Goal: Navigation & Orientation: Find specific page/section

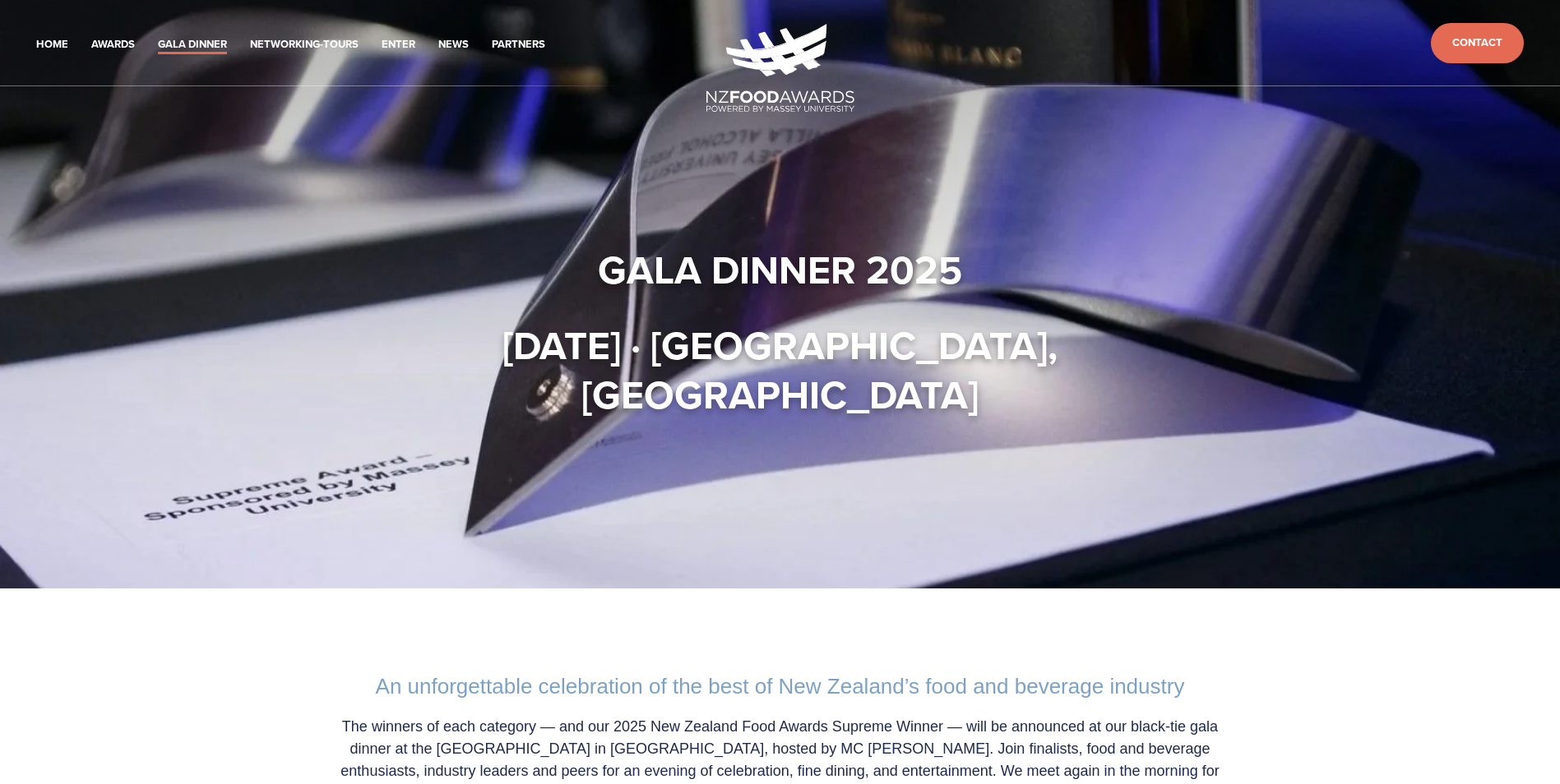
click at [196, 48] on link "Gala Dinner" at bounding box center [193, 45] width 69 height 19
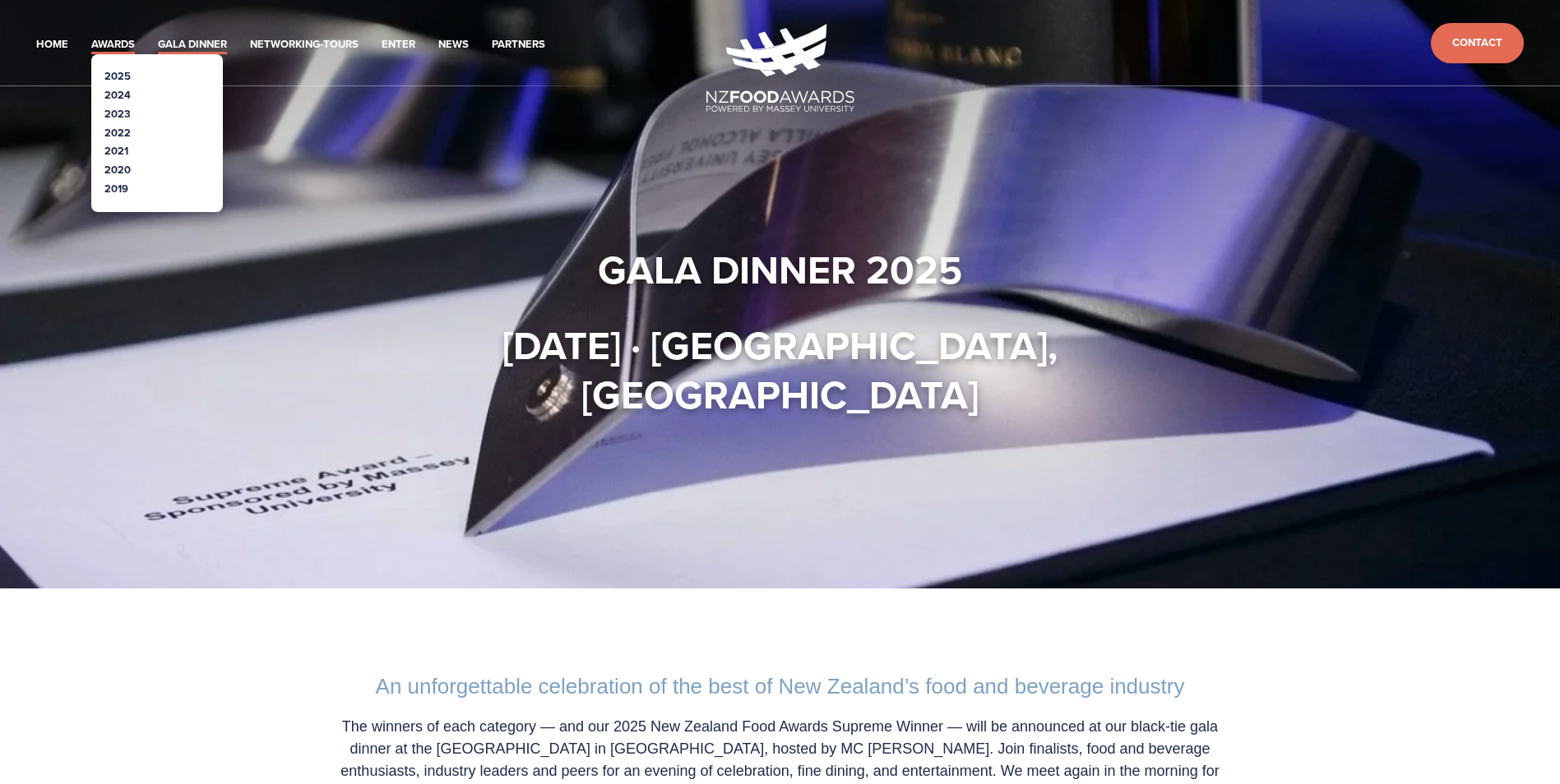
click at [114, 41] on link "Awards" at bounding box center [113, 45] width 44 height 19
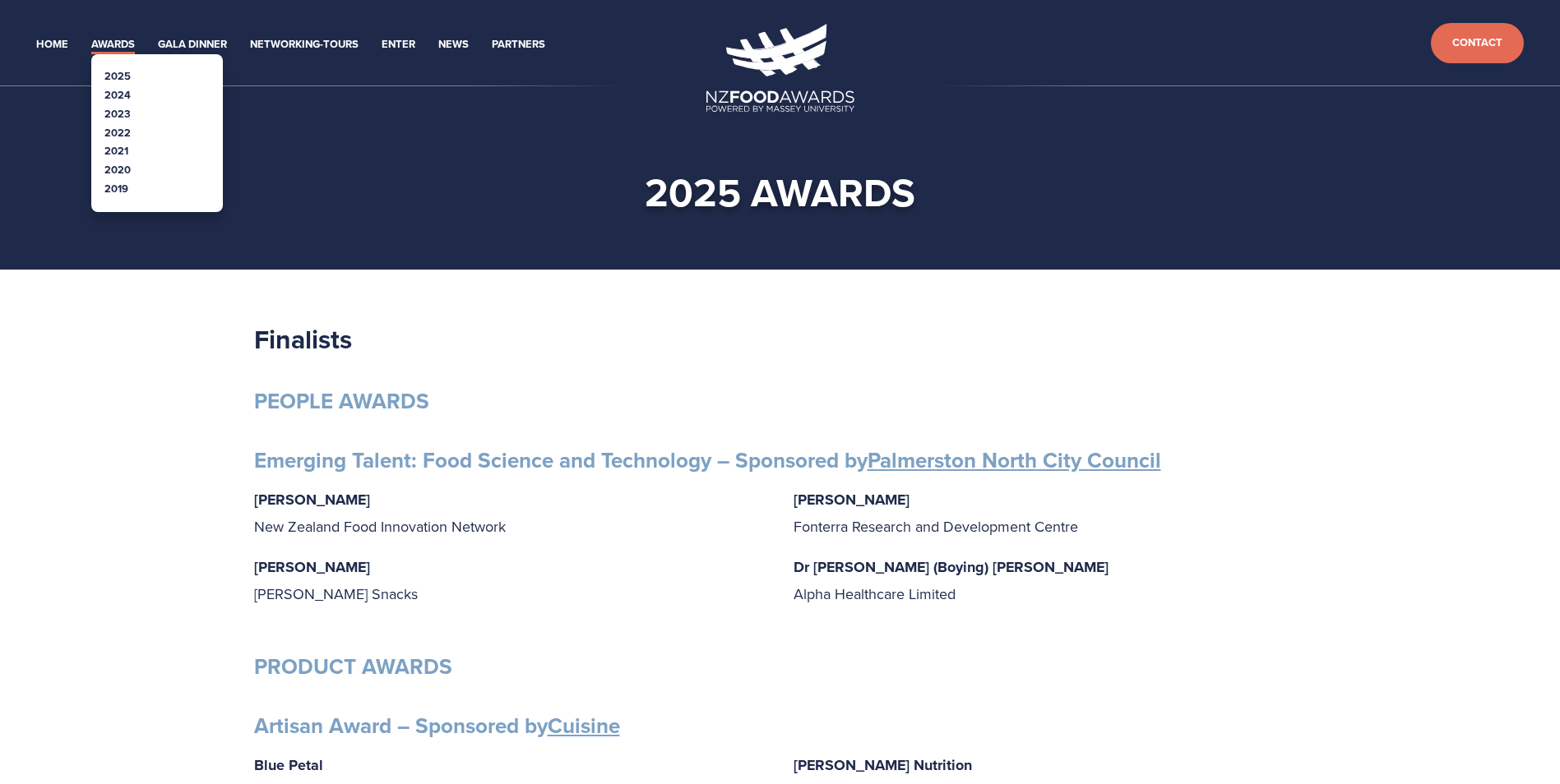
click at [127, 90] on link "2024" at bounding box center [117, 95] width 27 height 15
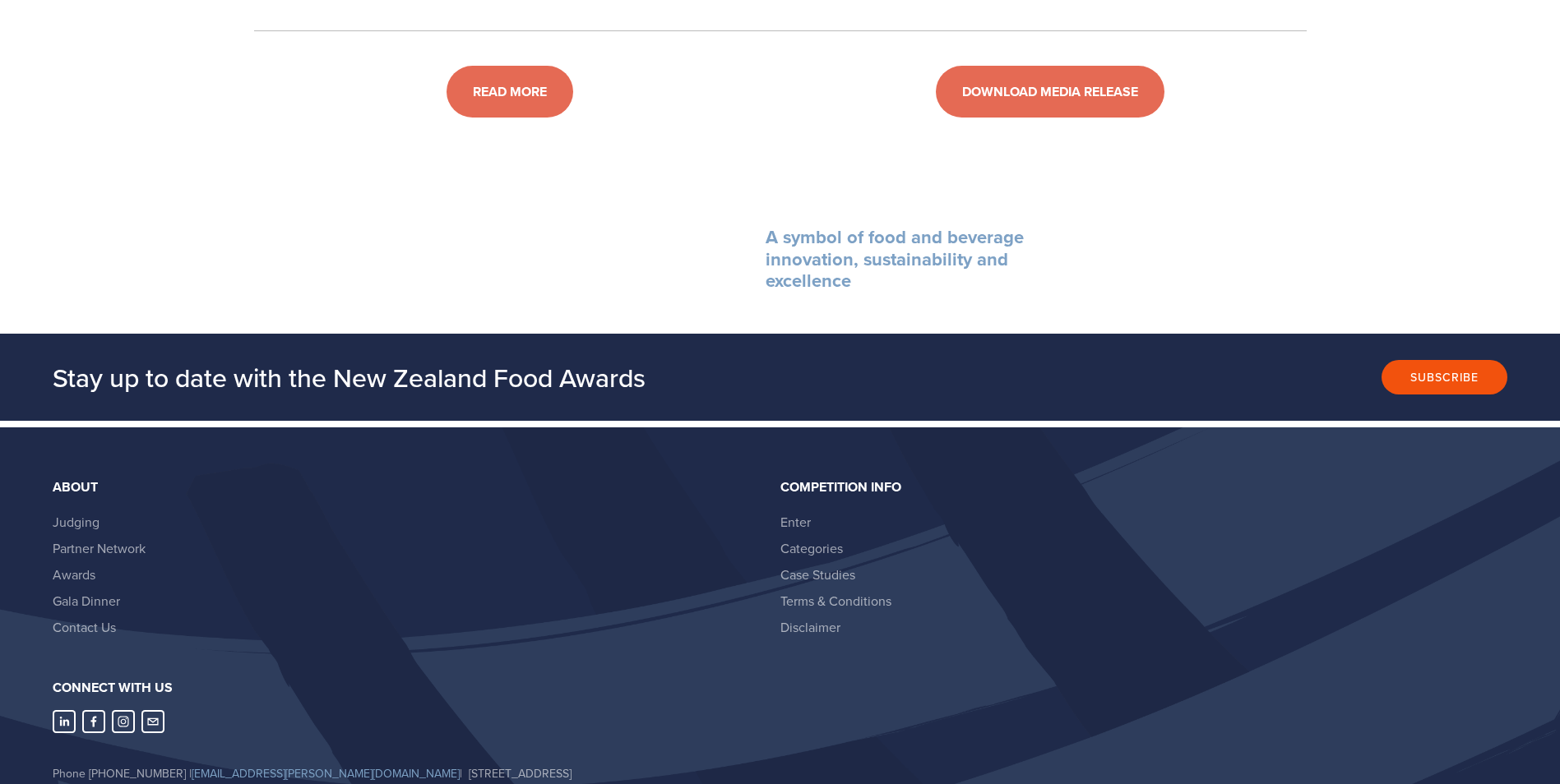
scroll to position [6906, 0]
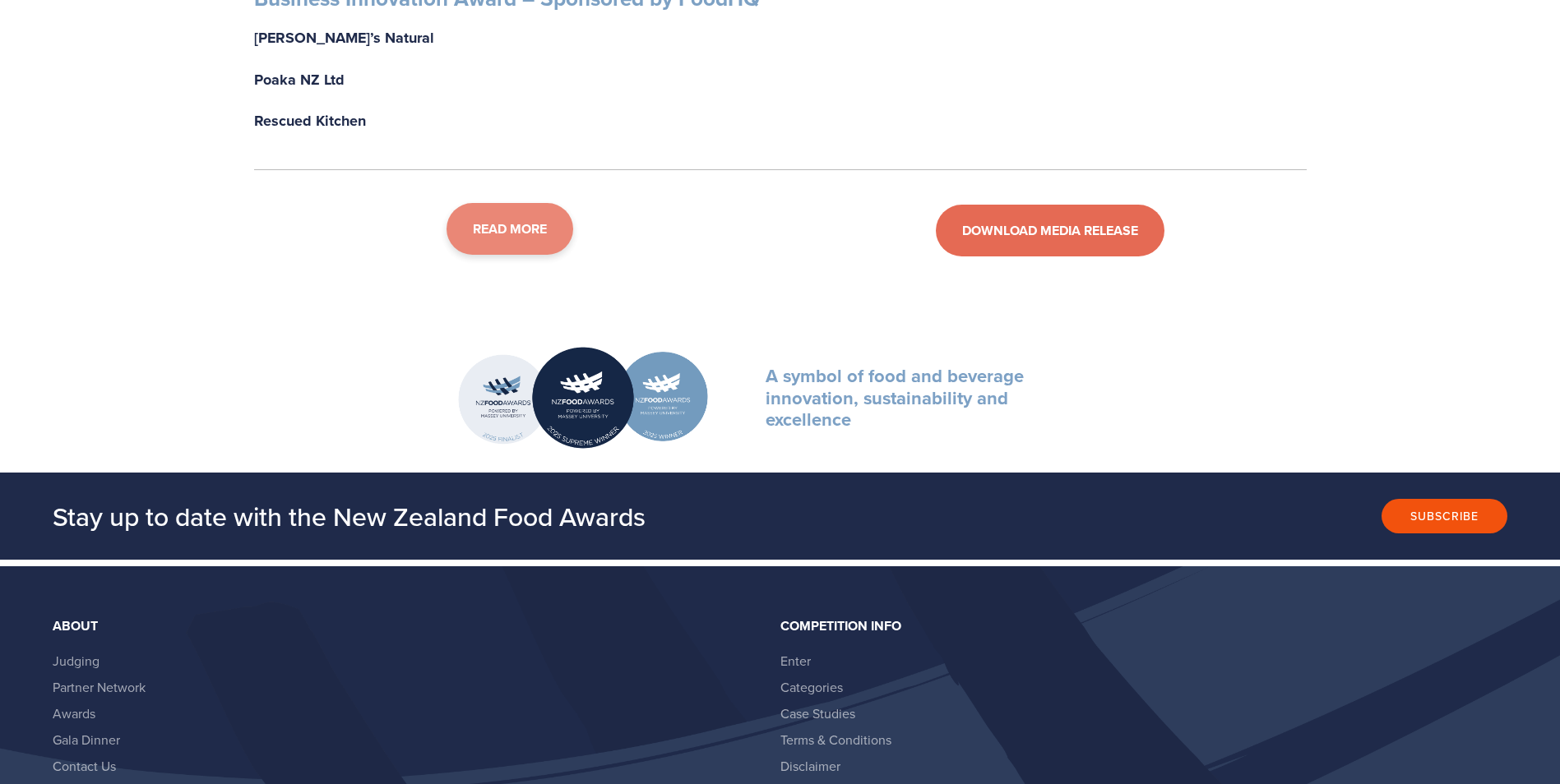
click at [489, 254] on link "READ MORE" at bounding box center [509, 229] width 126 height 52
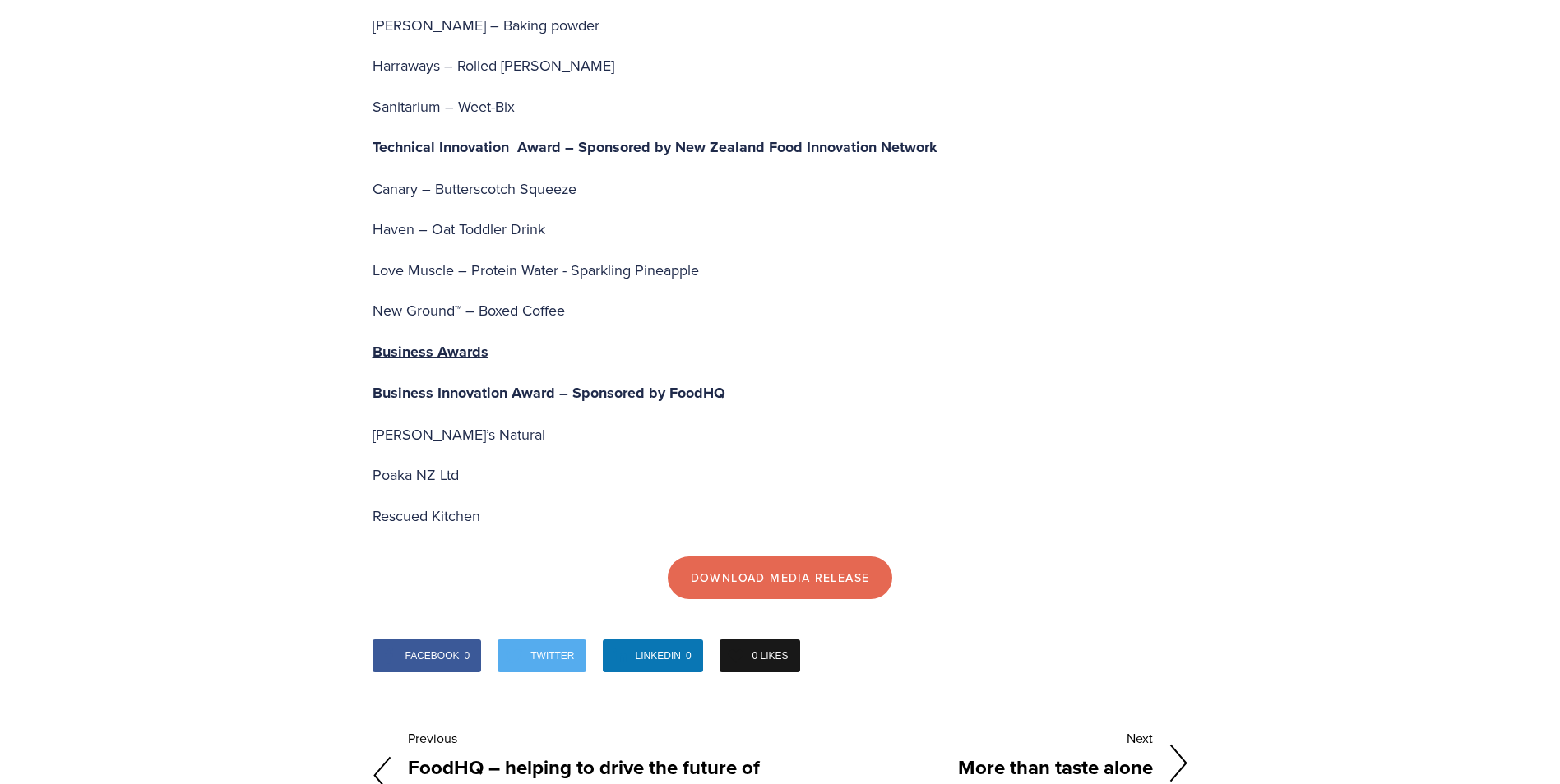
scroll to position [5615, 0]
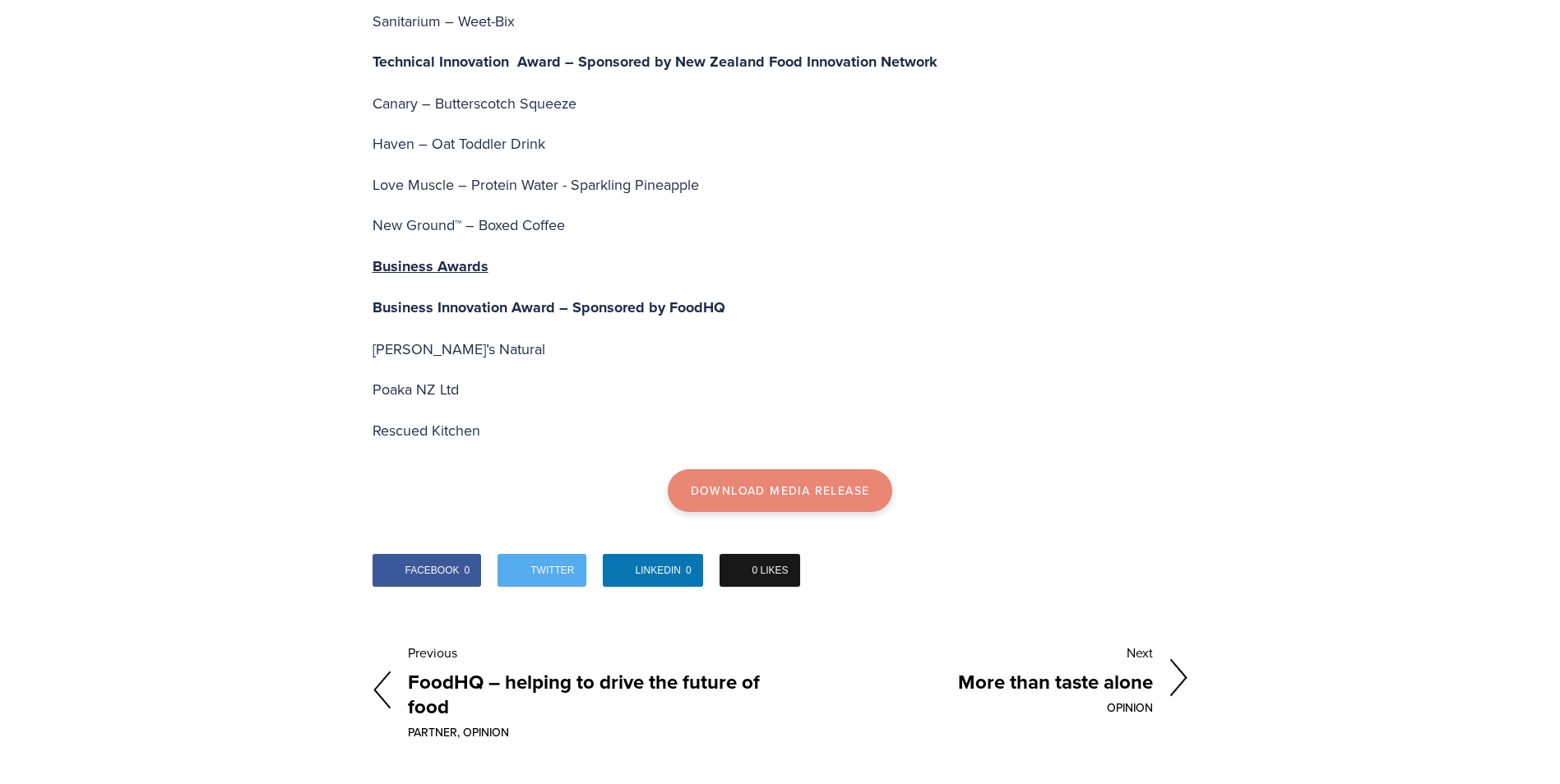
click at [737, 469] on link "Download Media Release" at bounding box center [781, 491] width 225 height 43
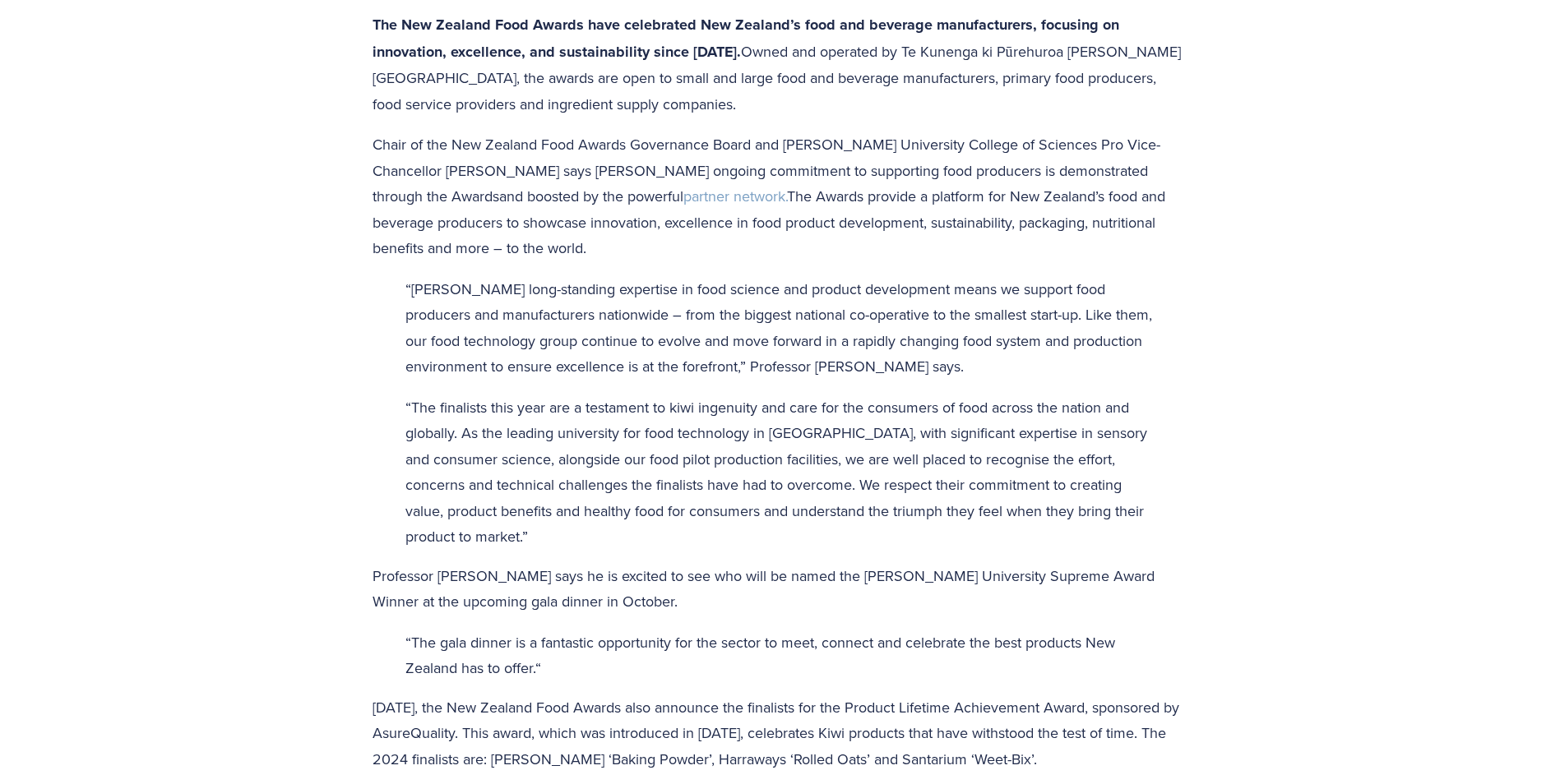
scroll to position [0, 0]
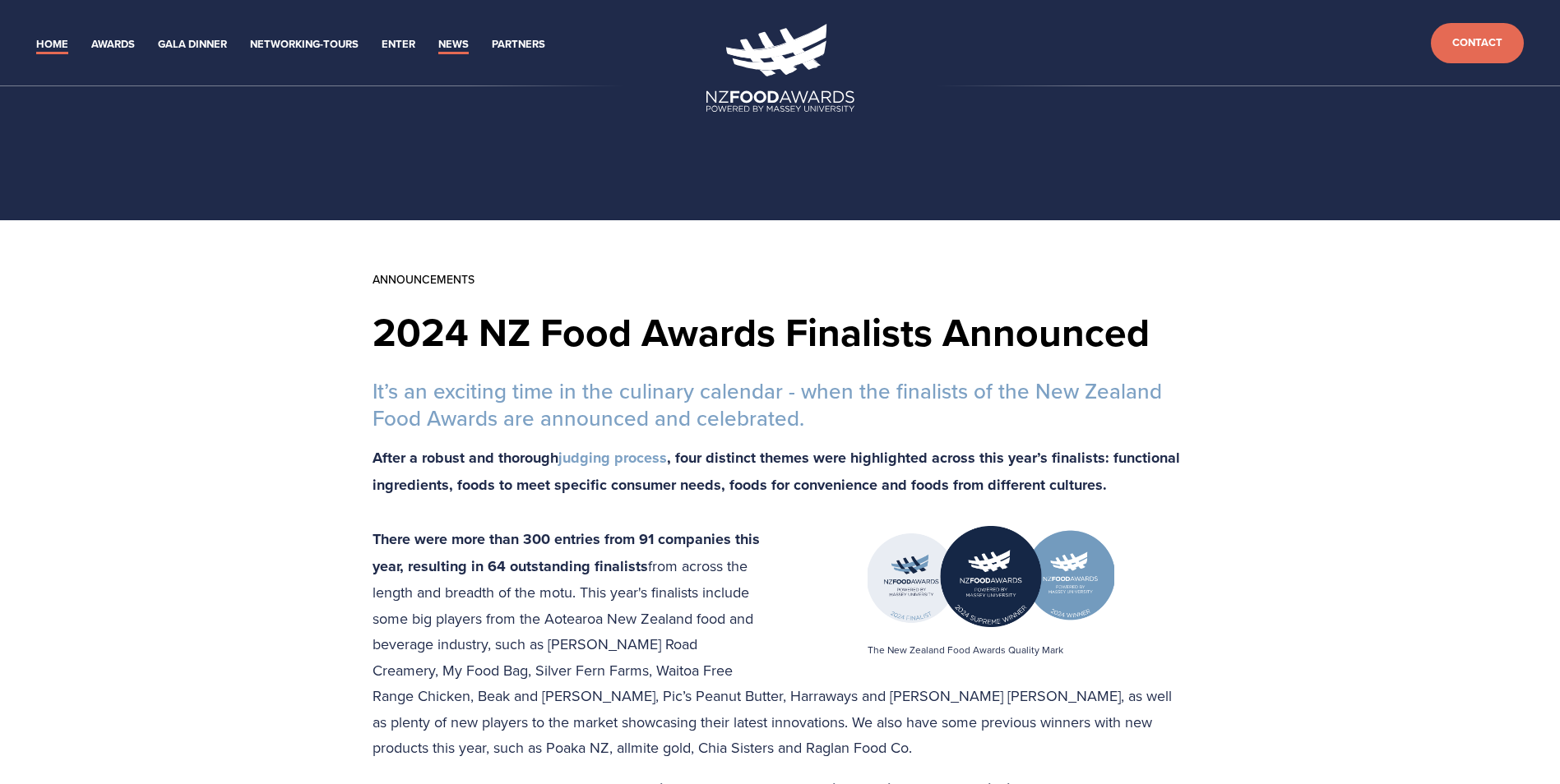
click at [62, 45] on link "Home" at bounding box center [52, 45] width 32 height 19
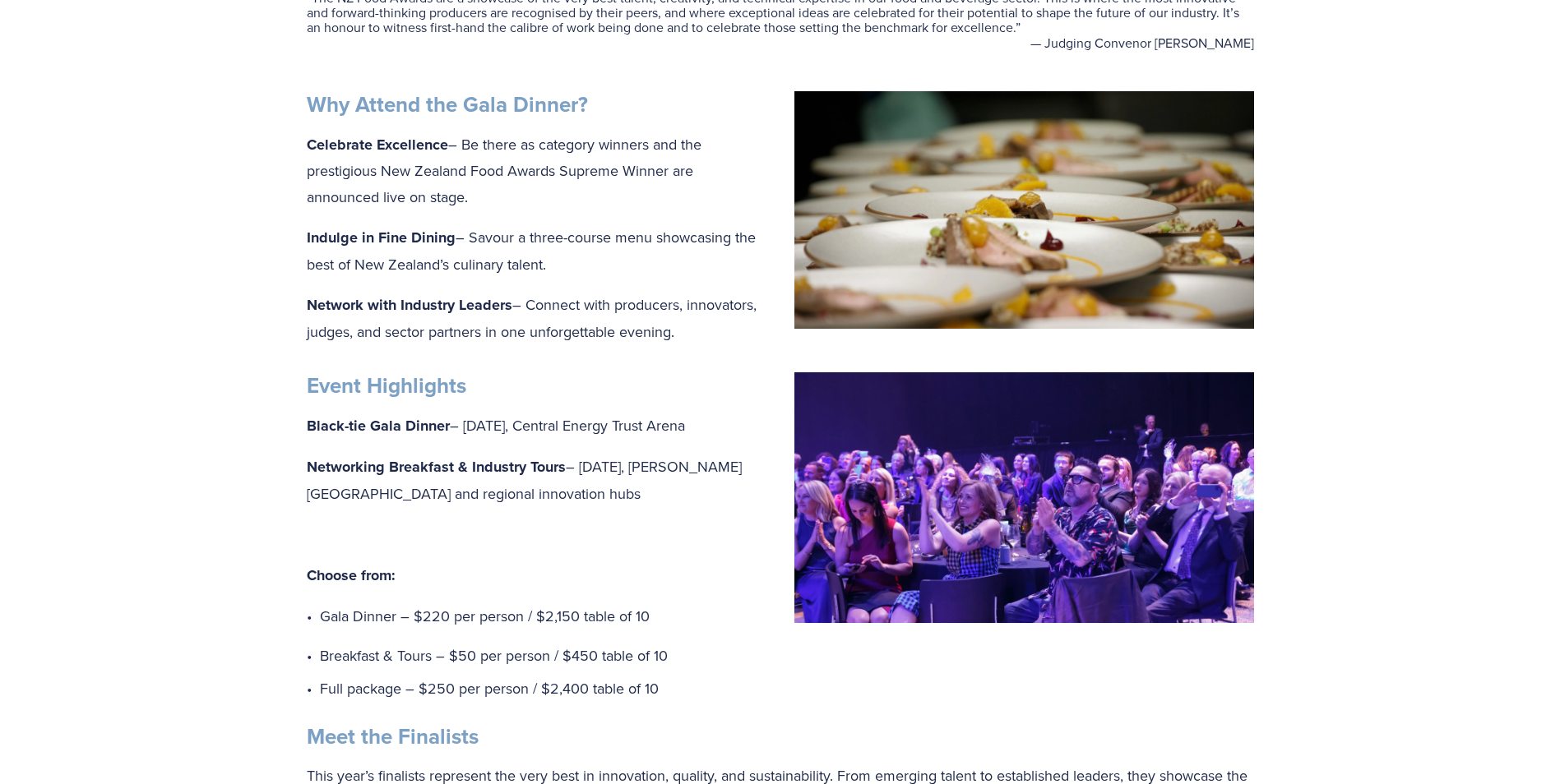
scroll to position [658, 0]
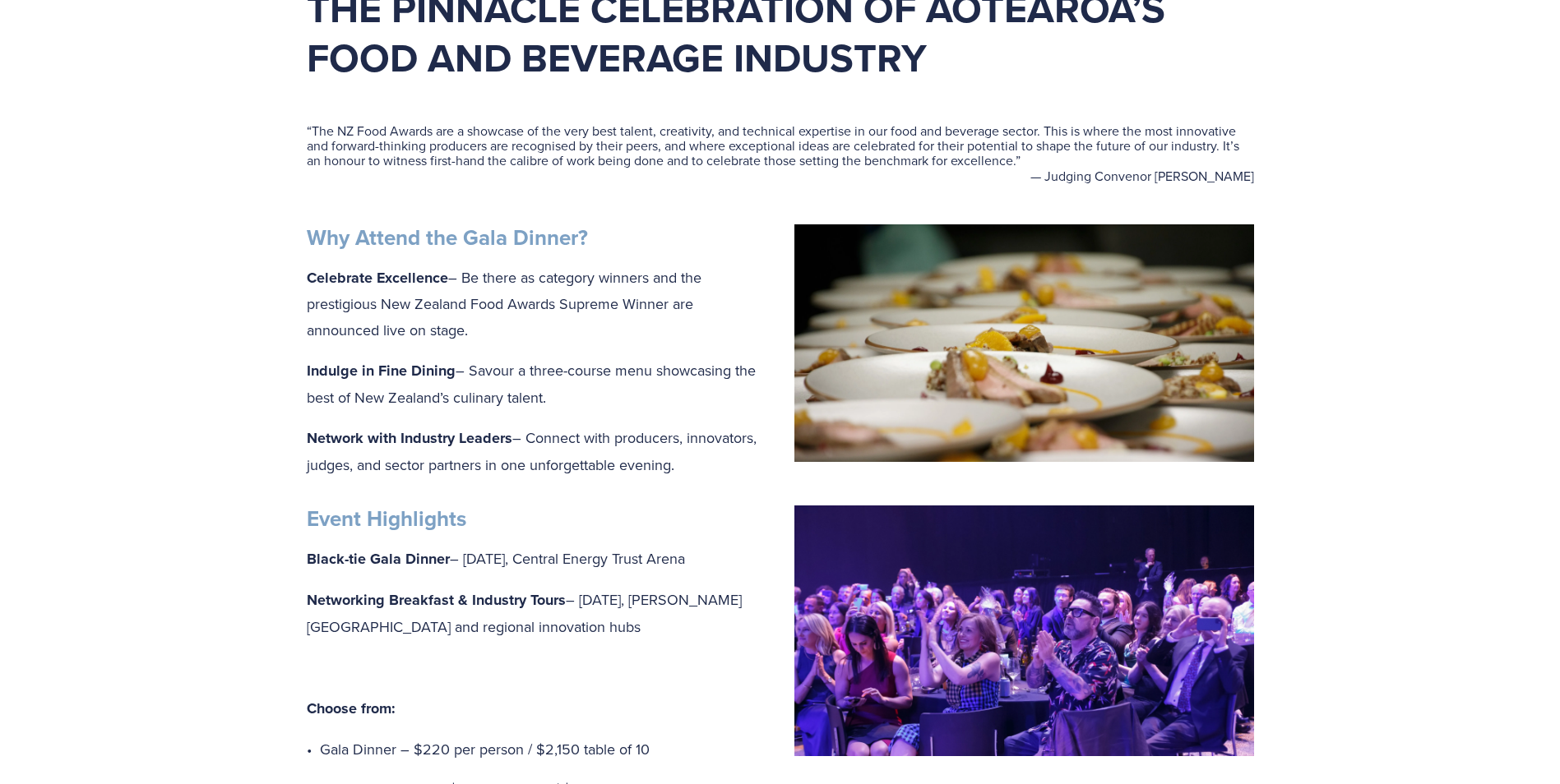
click at [918, 617] on img at bounding box center [1024, 631] width 460 height 251
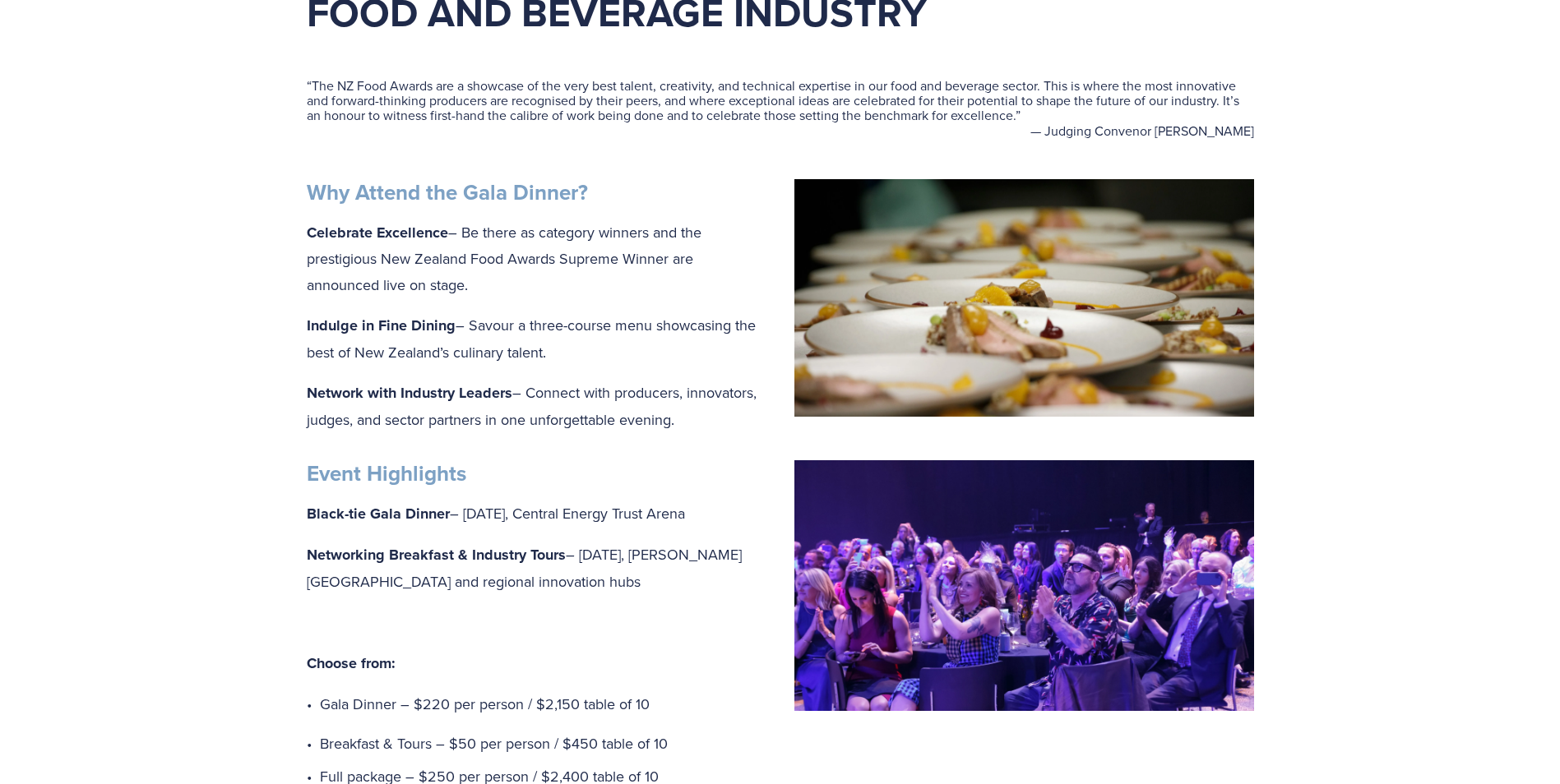
scroll to position [740, 0]
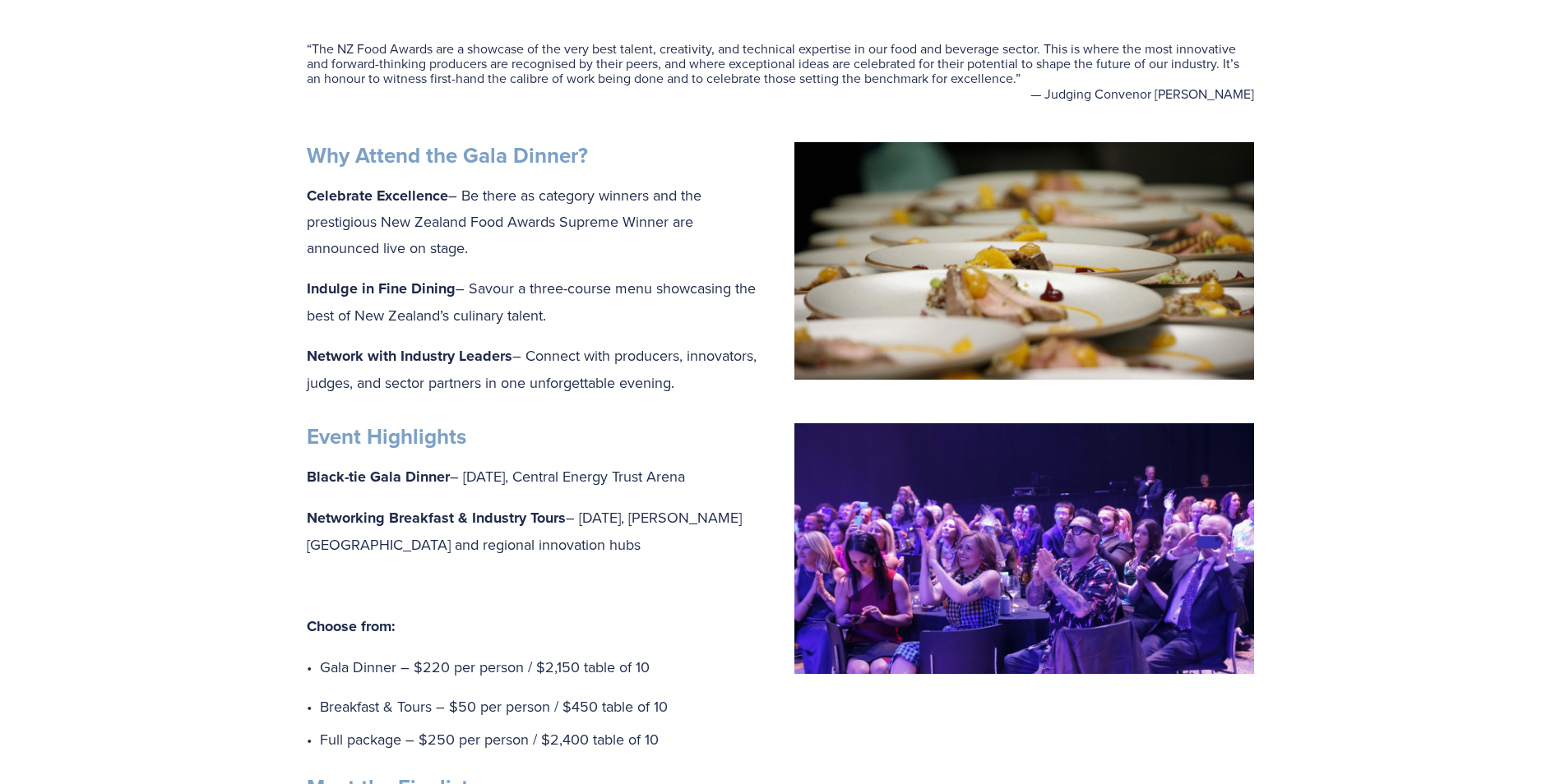
click at [387, 475] on strong "Black-tie Gala Dinner" at bounding box center [378, 476] width 143 height 21
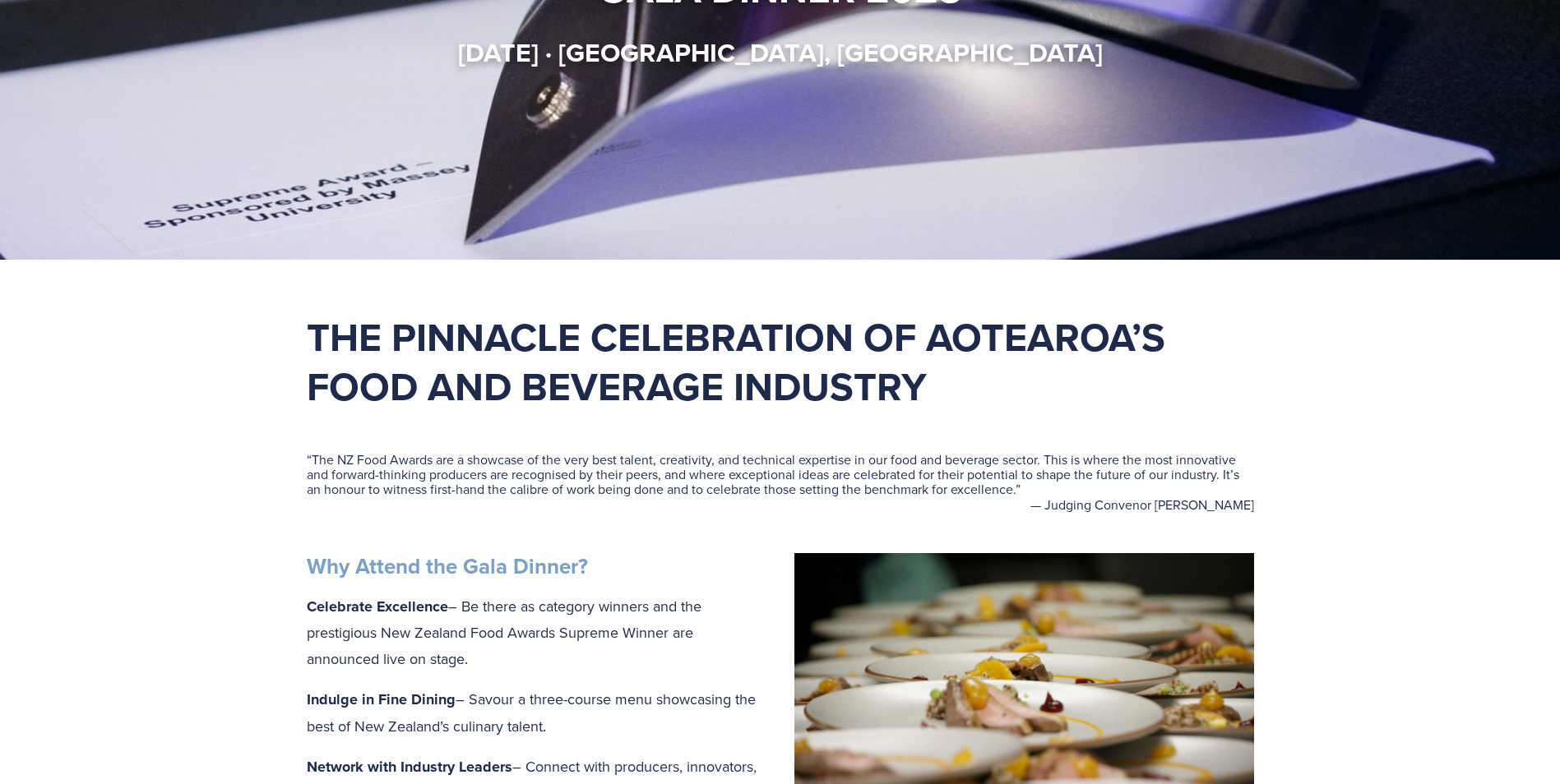
scroll to position [0, 0]
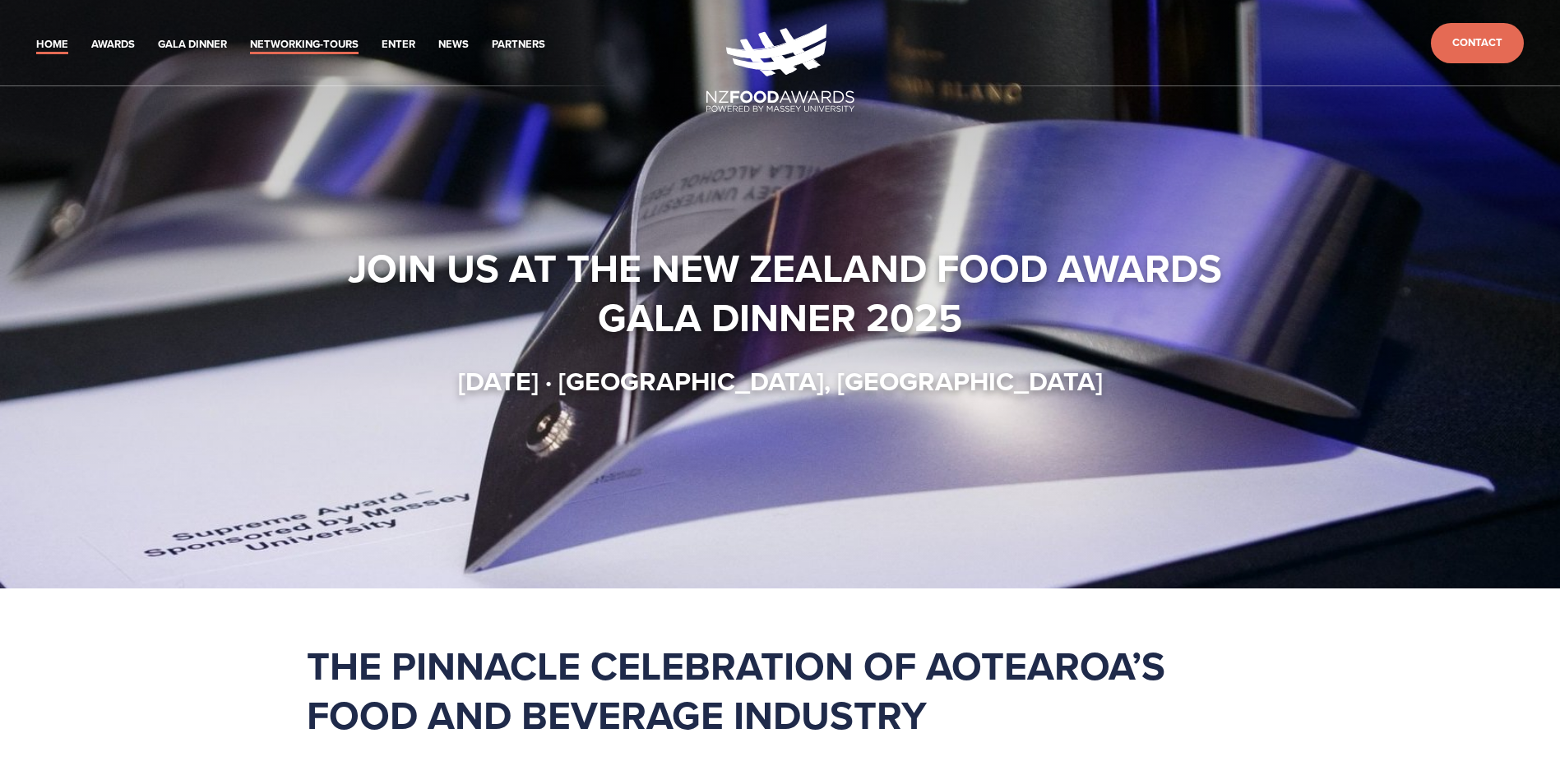
click at [301, 37] on link "Networking-Tours" at bounding box center [304, 45] width 108 height 19
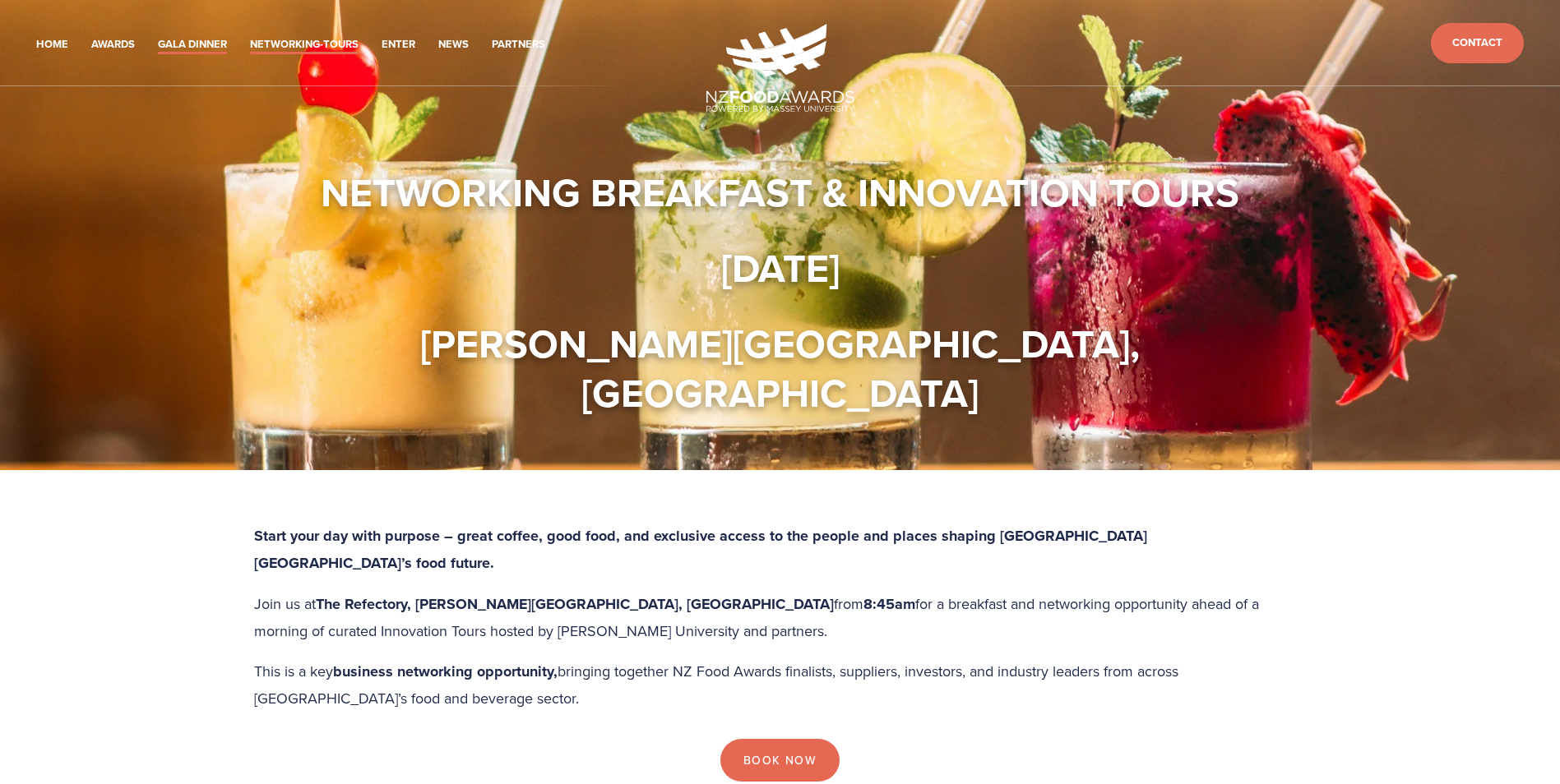
click at [193, 40] on link "Gala Dinner" at bounding box center [193, 45] width 69 height 19
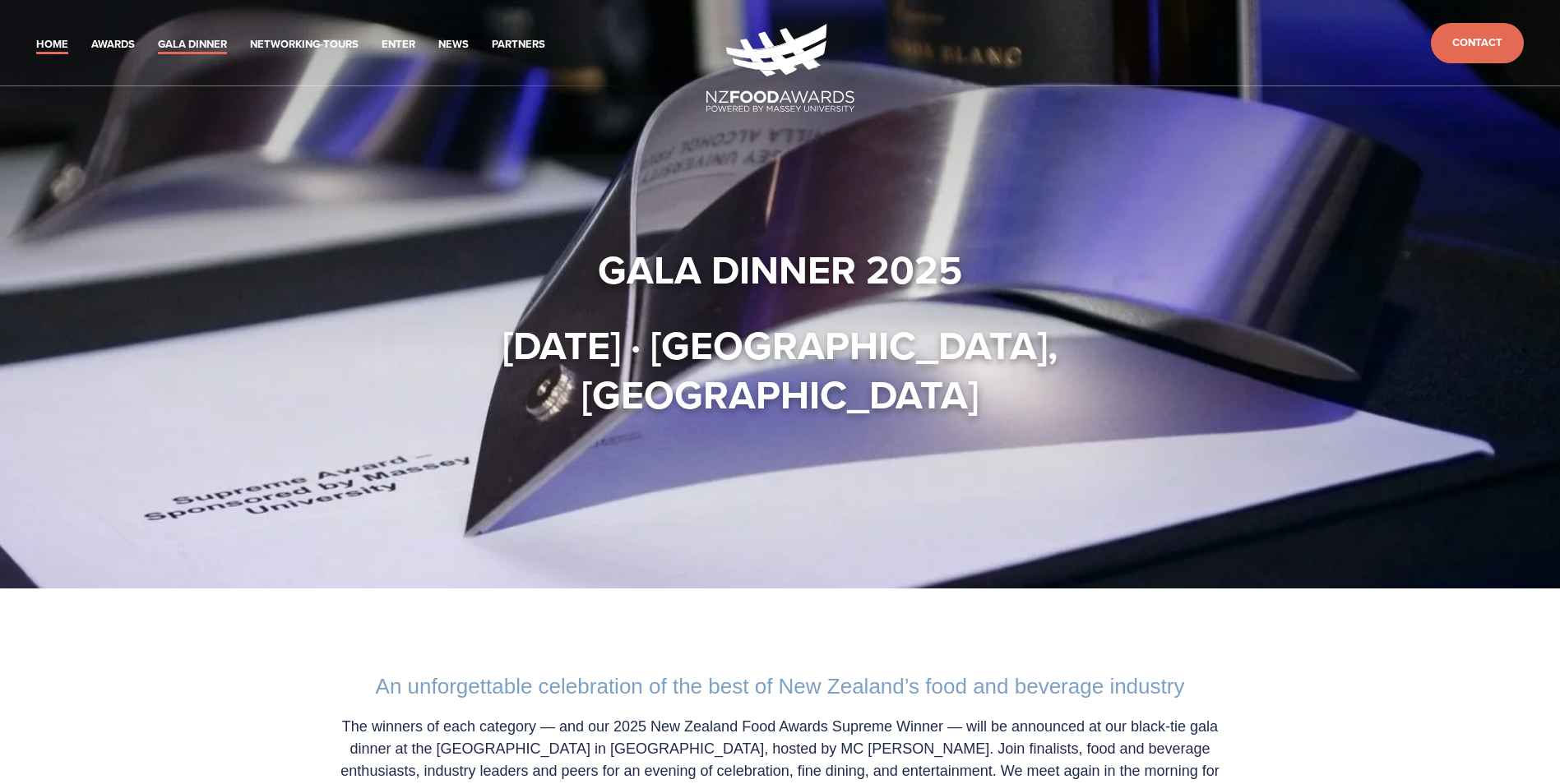
click at [49, 39] on link "Home" at bounding box center [52, 45] width 32 height 19
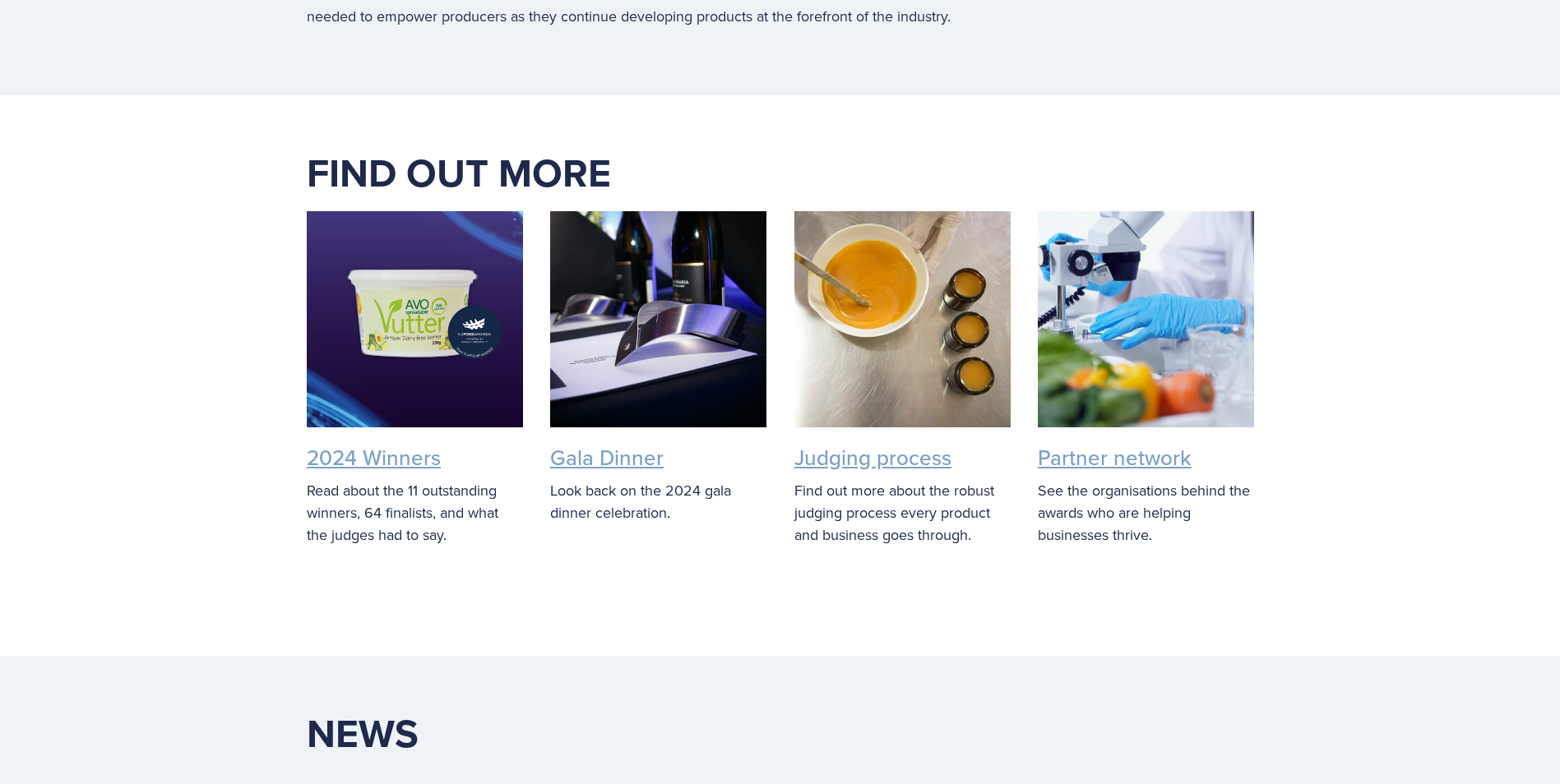
scroll to position [3453, 0]
